Goal: Browse casually

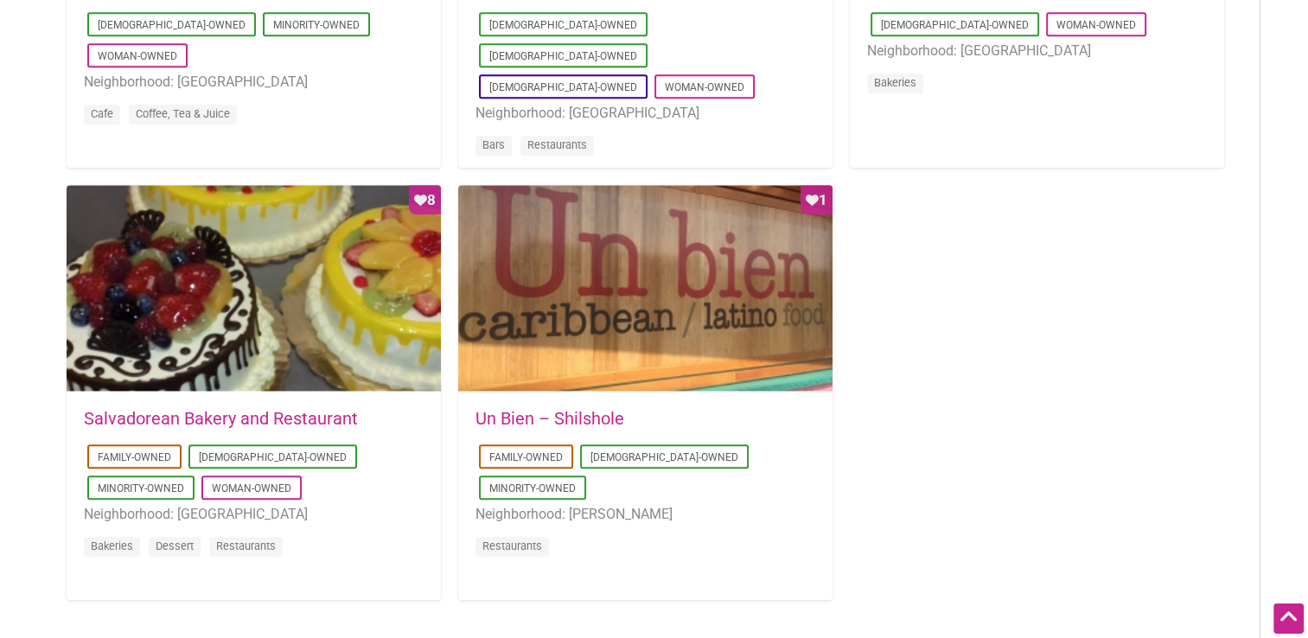
scroll to position [1608, 0]
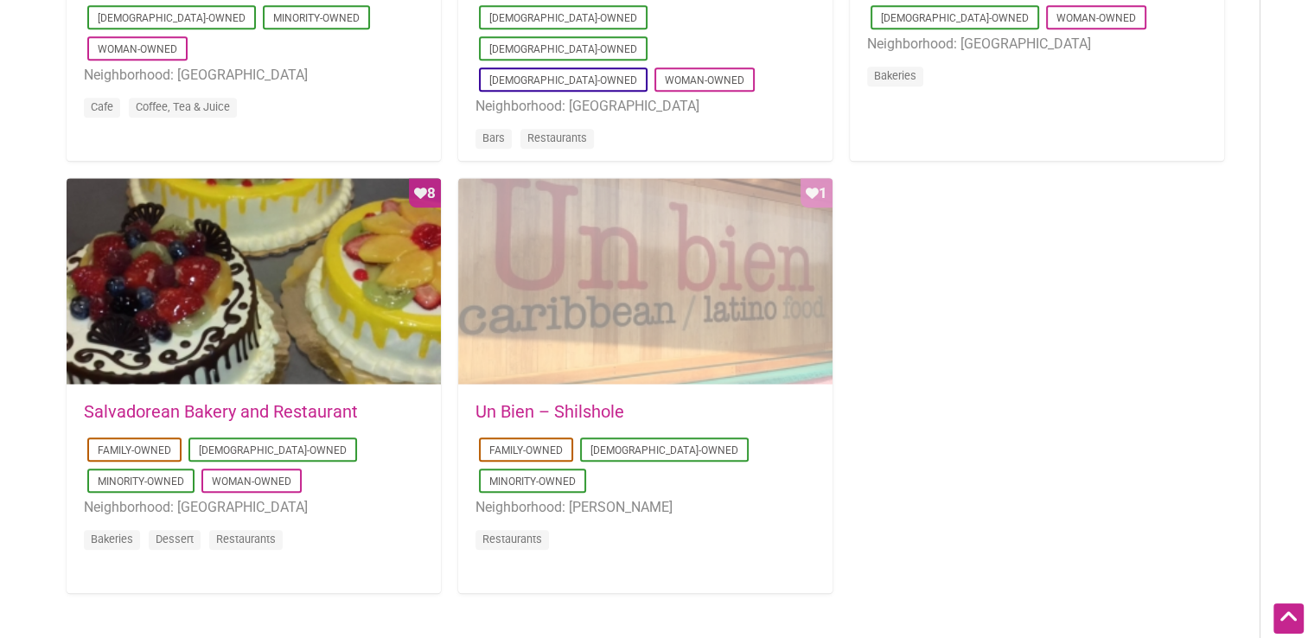
click at [693, 324] on div "Favorite Count 1" at bounding box center [645, 282] width 374 height 208
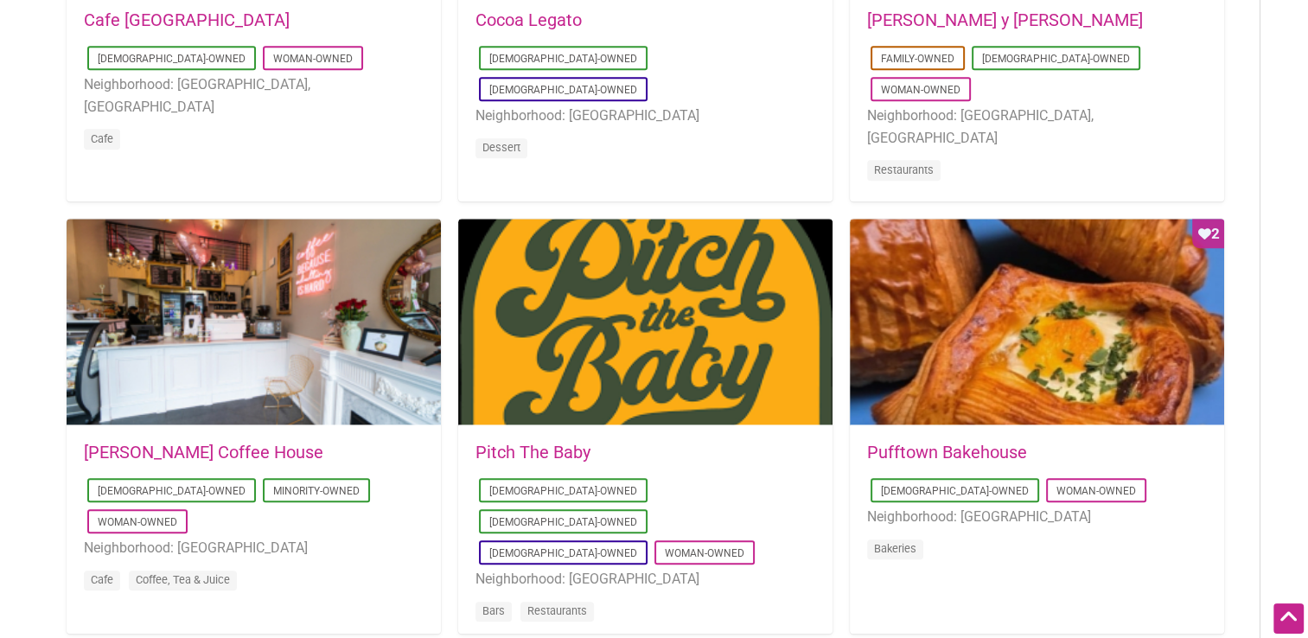
scroll to position [956, 0]
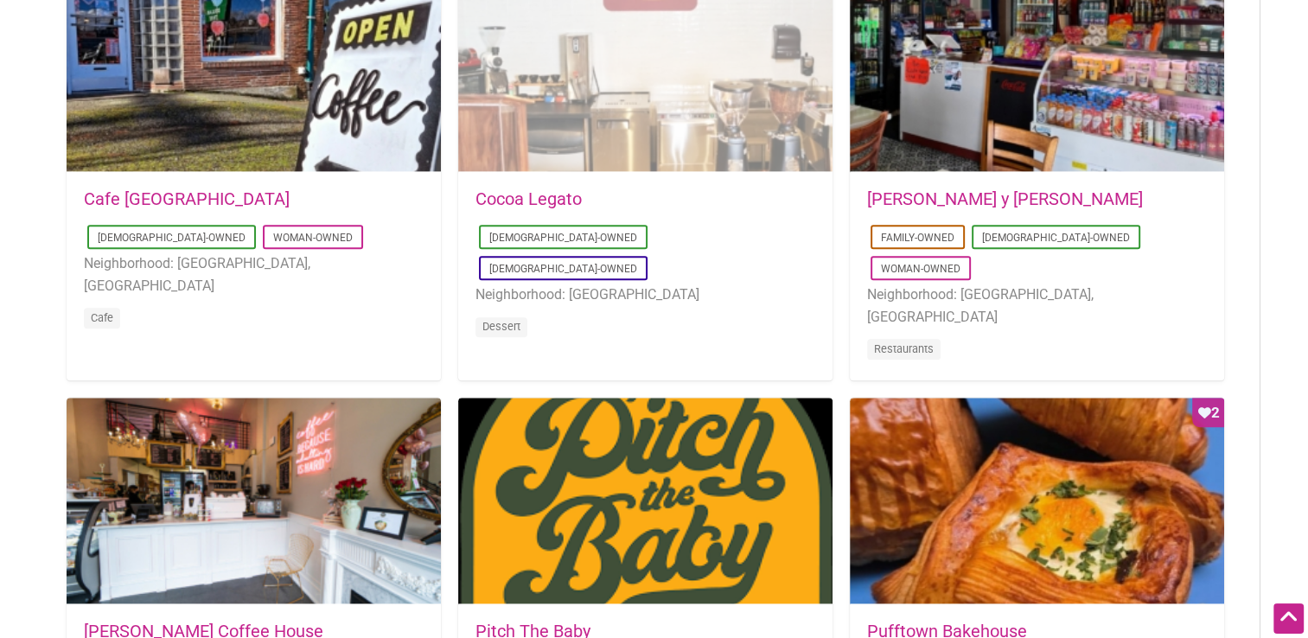
click at [664, 119] on div "Favorite Count 2" at bounding box center [645, 69] width 374 height 208
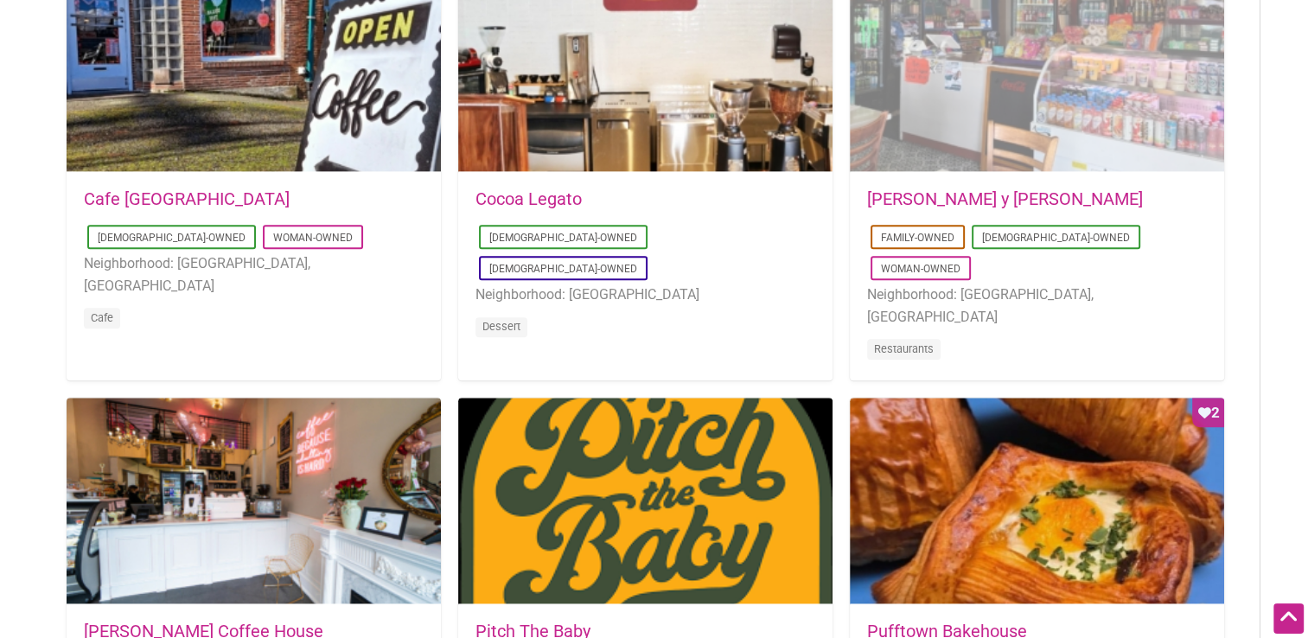
click at [1003, 129] on div "Favorite Count 2" at bounding box center [1037, 69] width 374 height 208
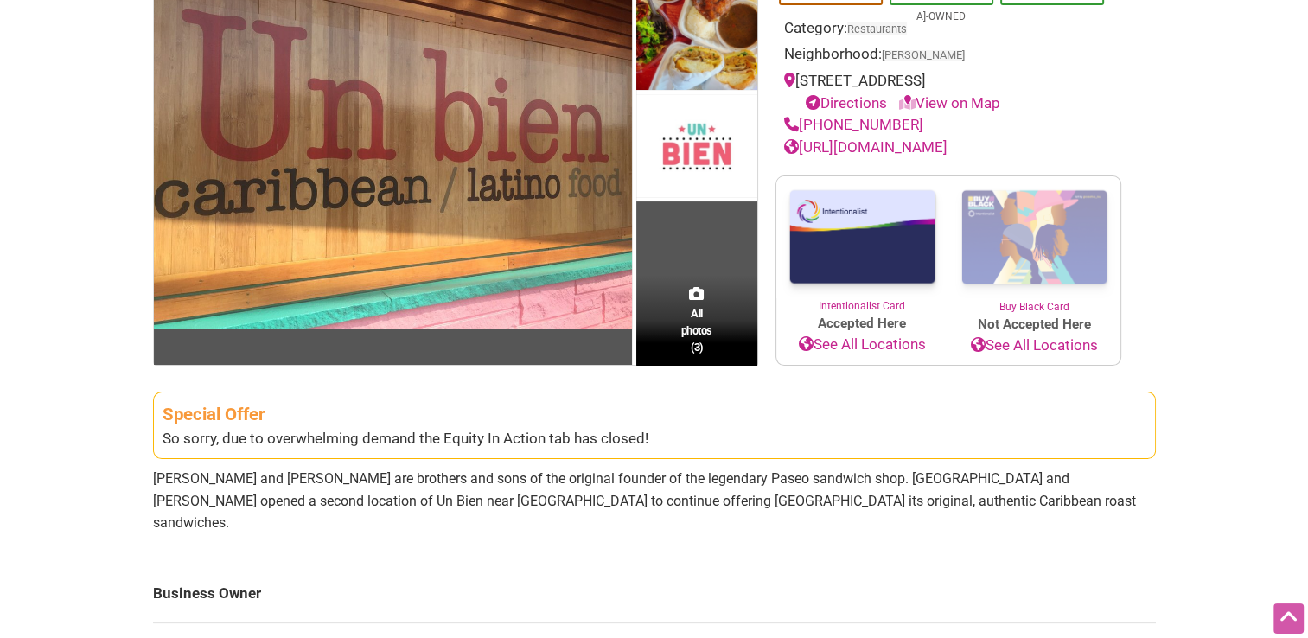
scroll to position [209, 0]
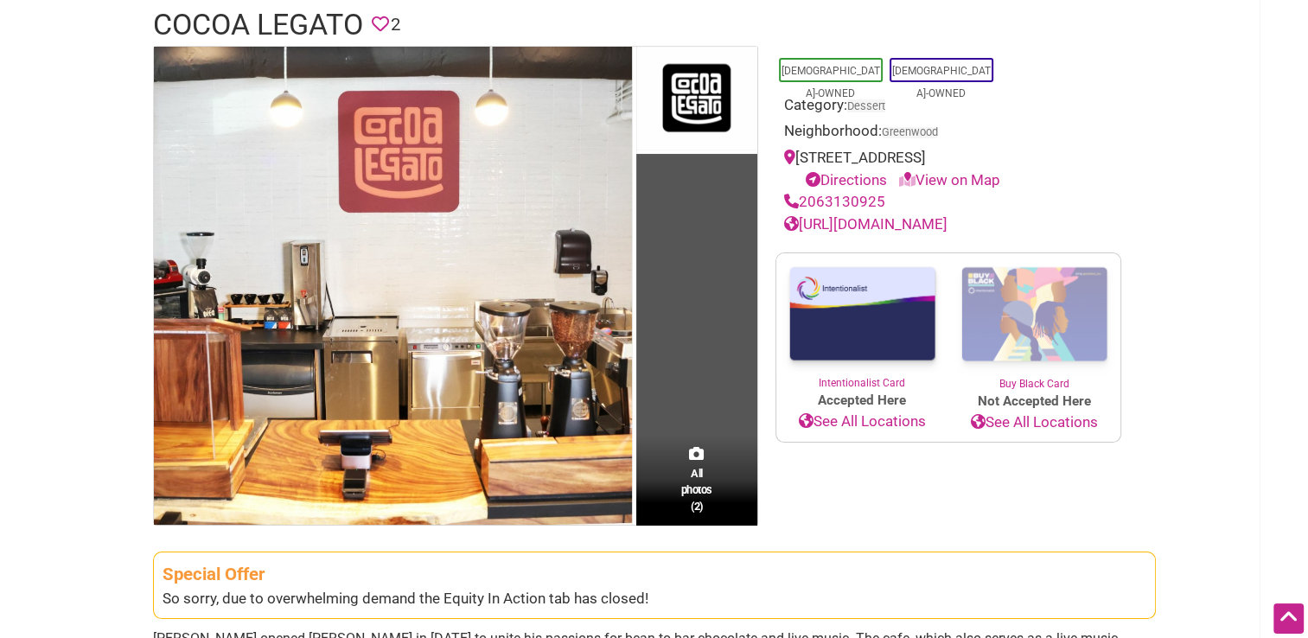
scroll to position [93, 0]
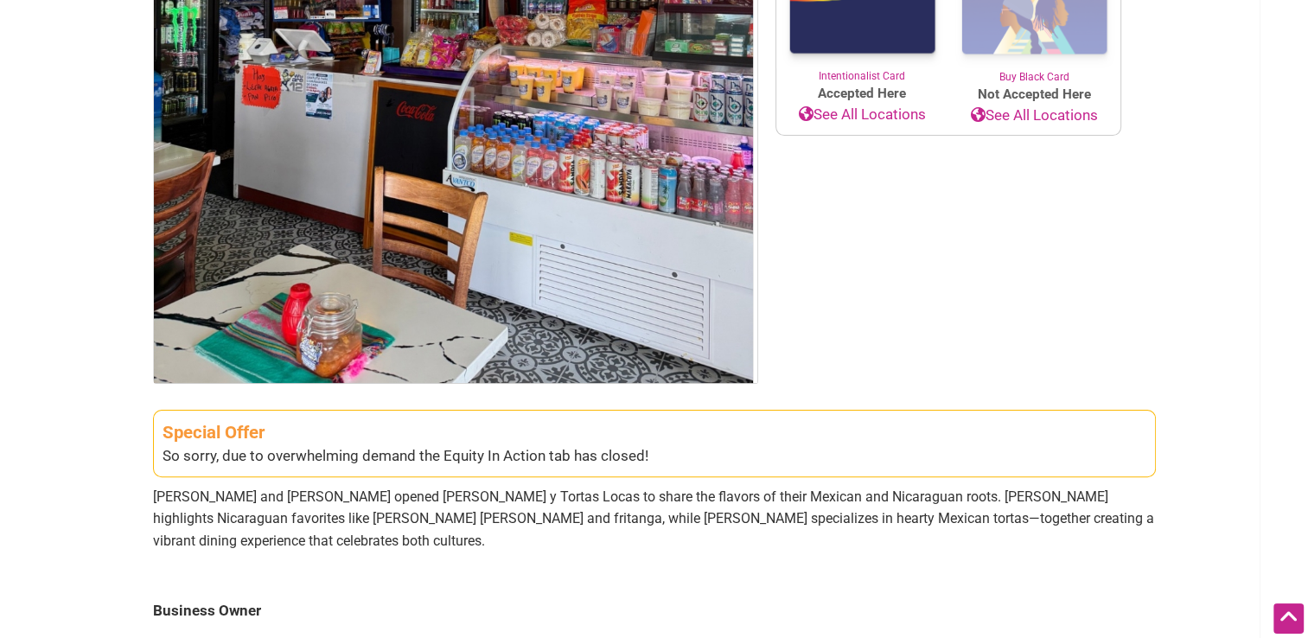
scroll to position [405, 0]
